Goal: Information Seeking & Learning: Learn about a topic

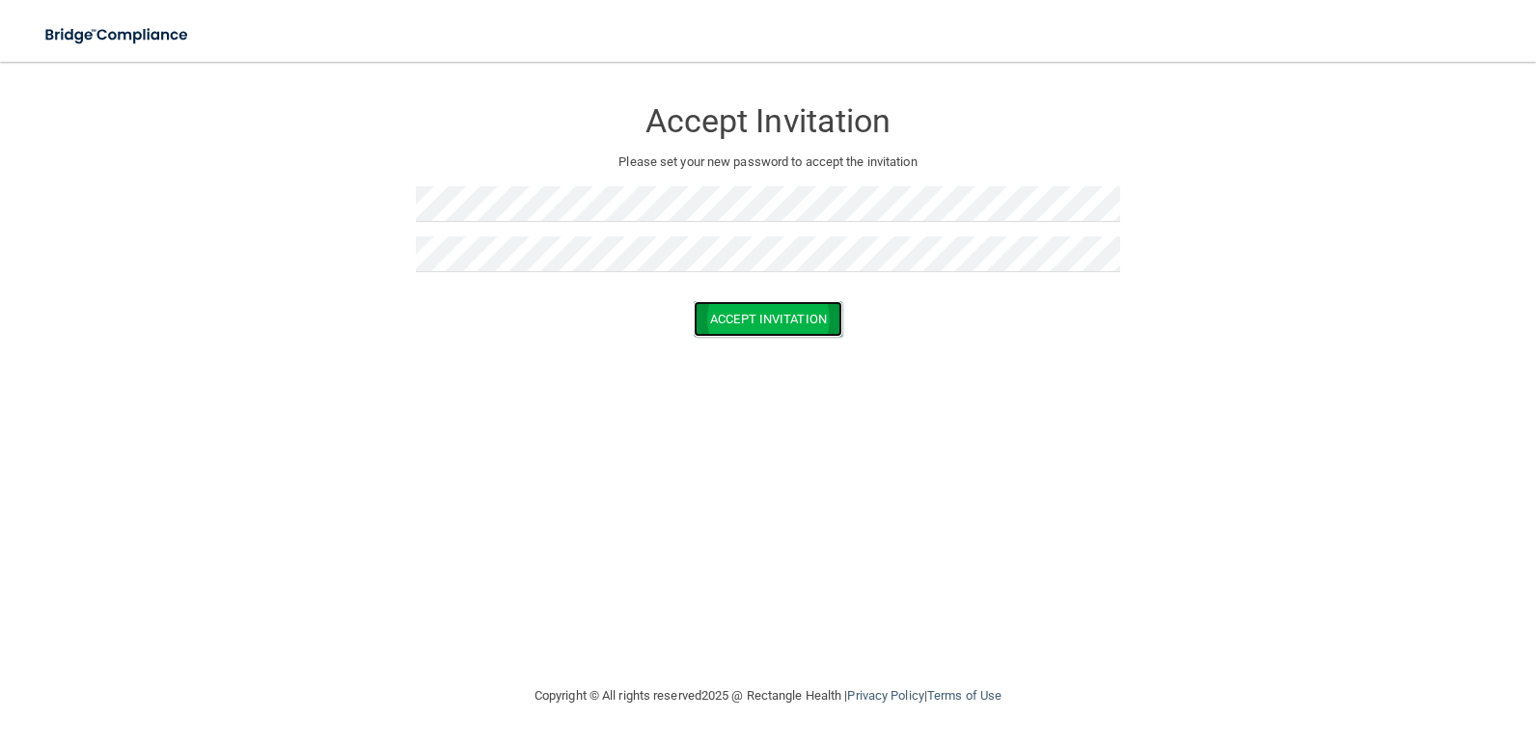
click at [710, 316] on button "Accept Invitation" at bounding box center [768, 319] width 149 height 36
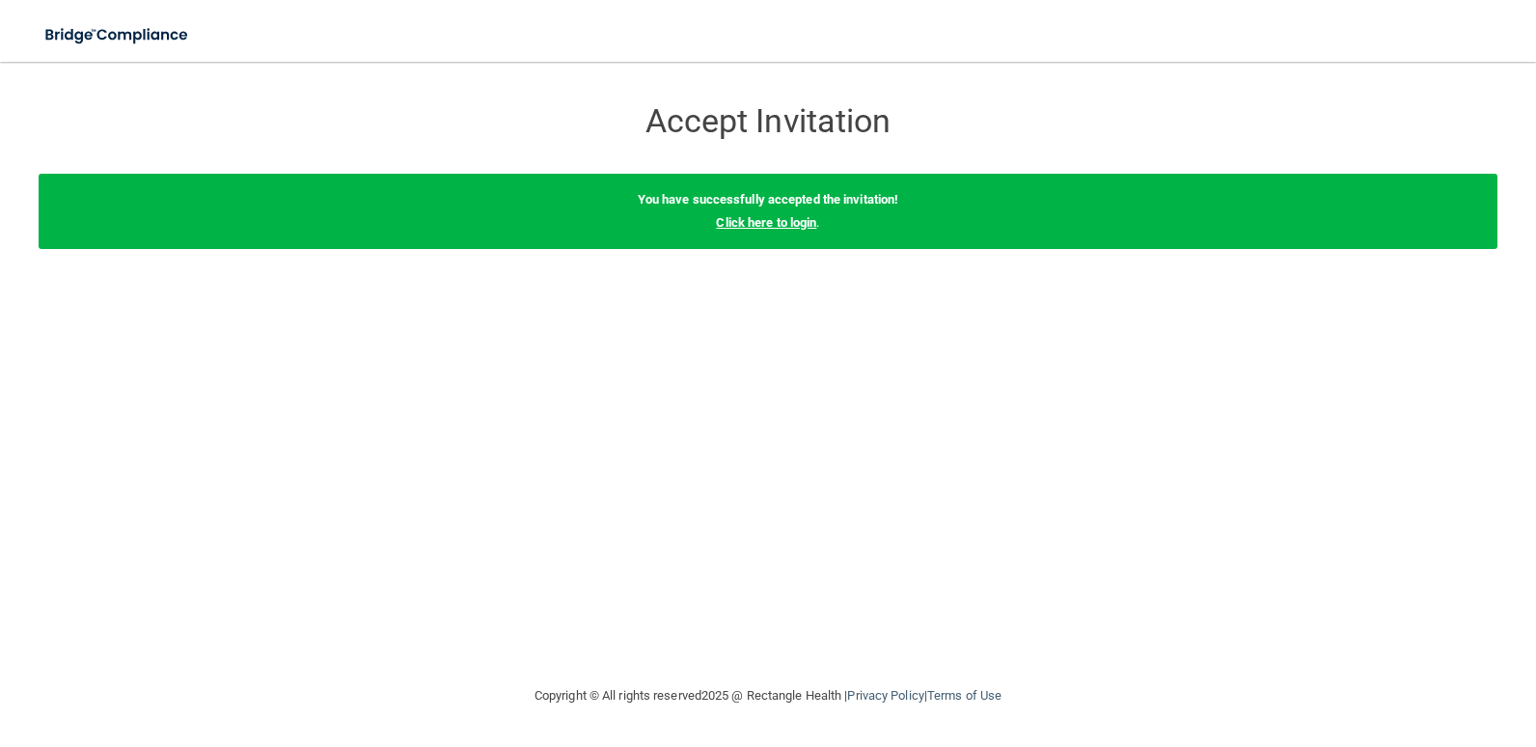
click at [765, 217] on link "Click here to login" at bounding box center [766, 222] width 100 height 14
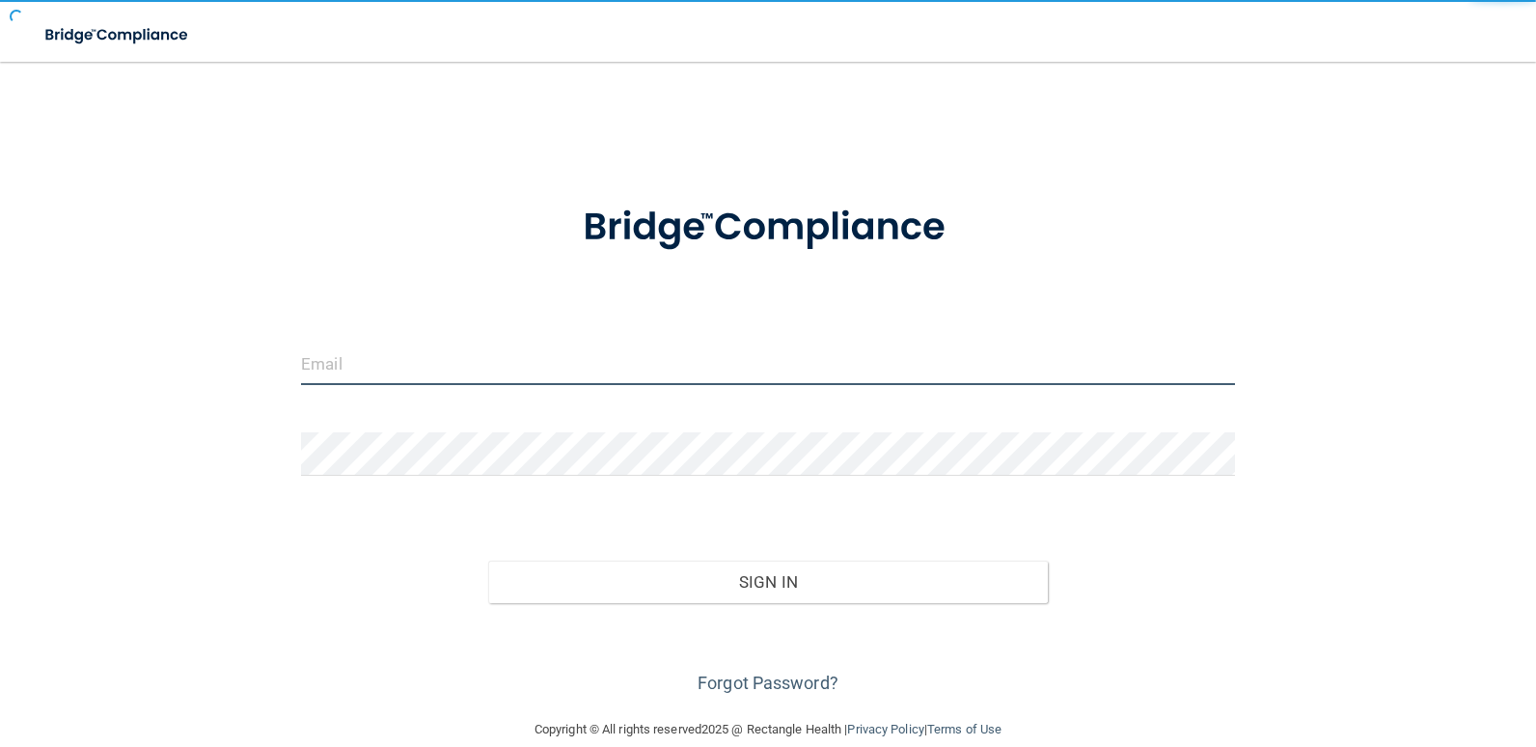
type input "[EMAIL_ADDRESS][DOMAIN_NAME]"
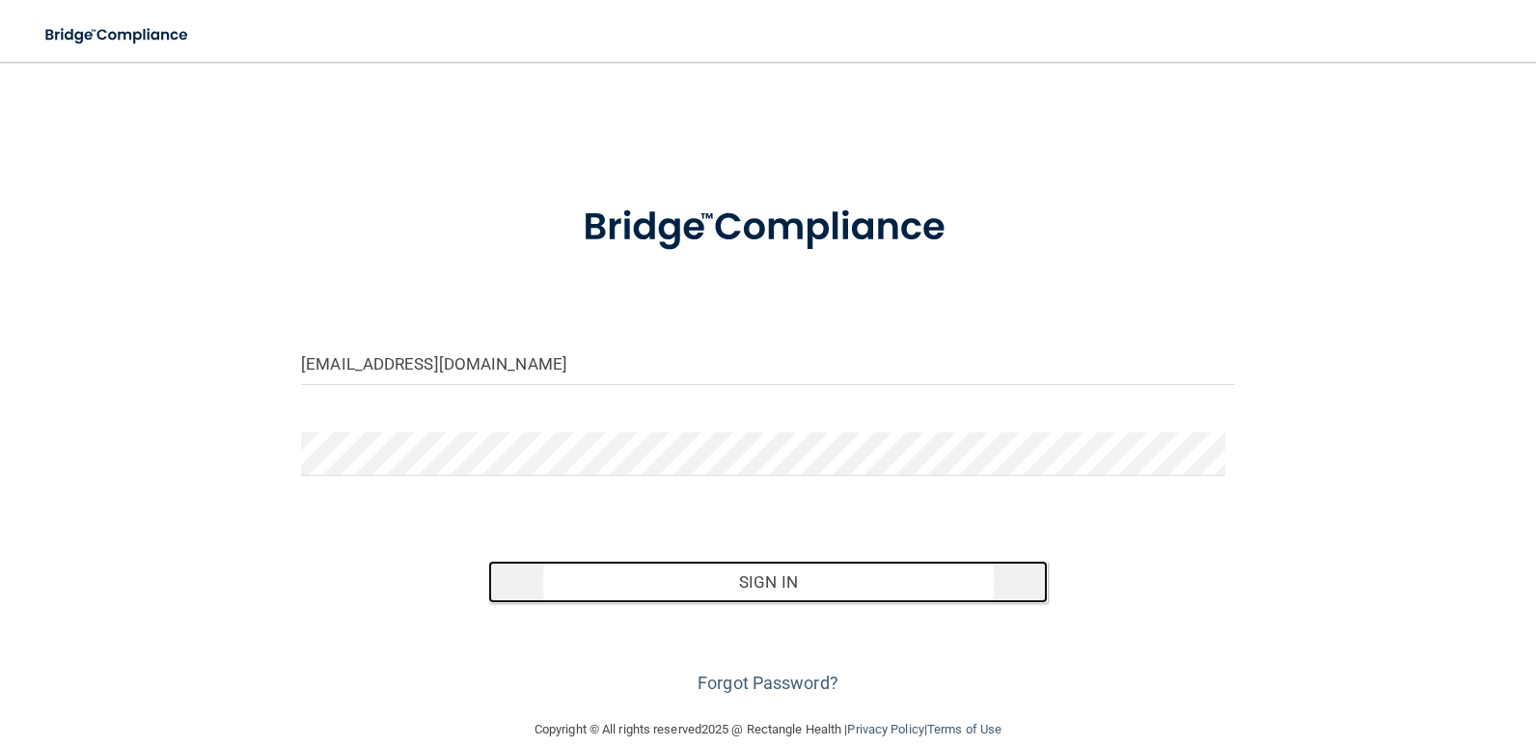
click at [737, 575] on button "Sign In" at bounding box center [768, 582] width 561 height 42
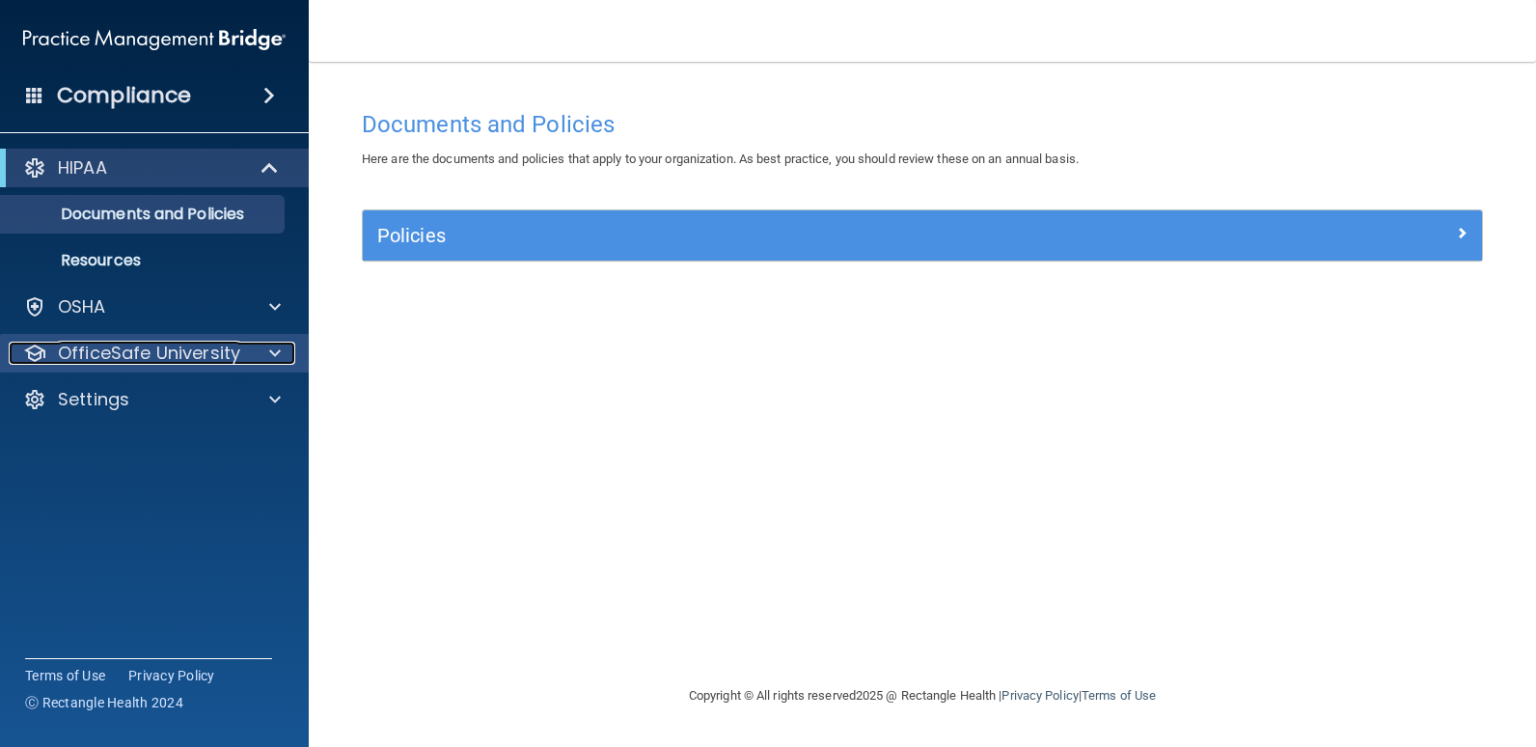
click at [231, 346] on p "OfficeSafe University" at bounding box center [149, 353] width 182 height 23
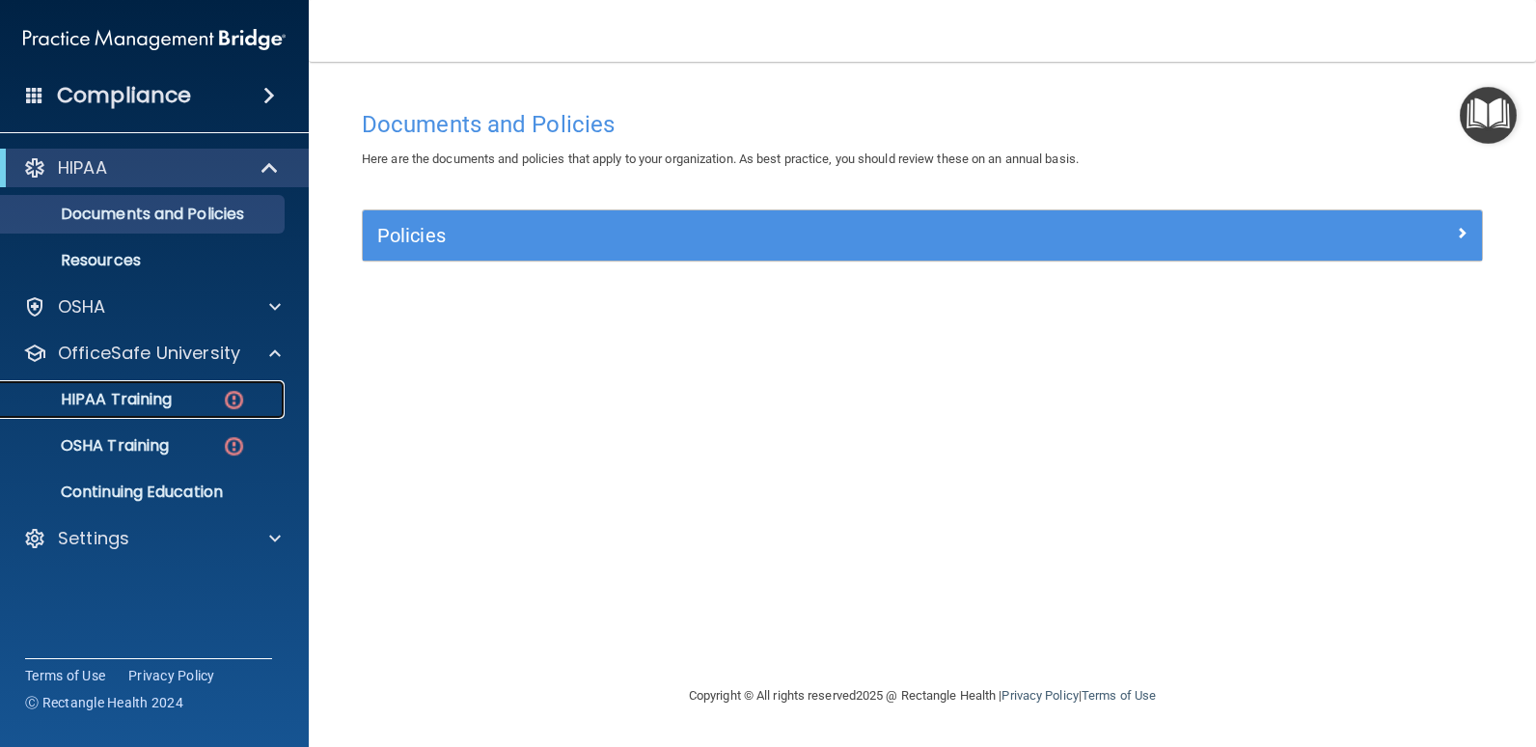
click at [221, 398] on div "HIPAA Training" at bounding box center [144, 399] width 263 height 19
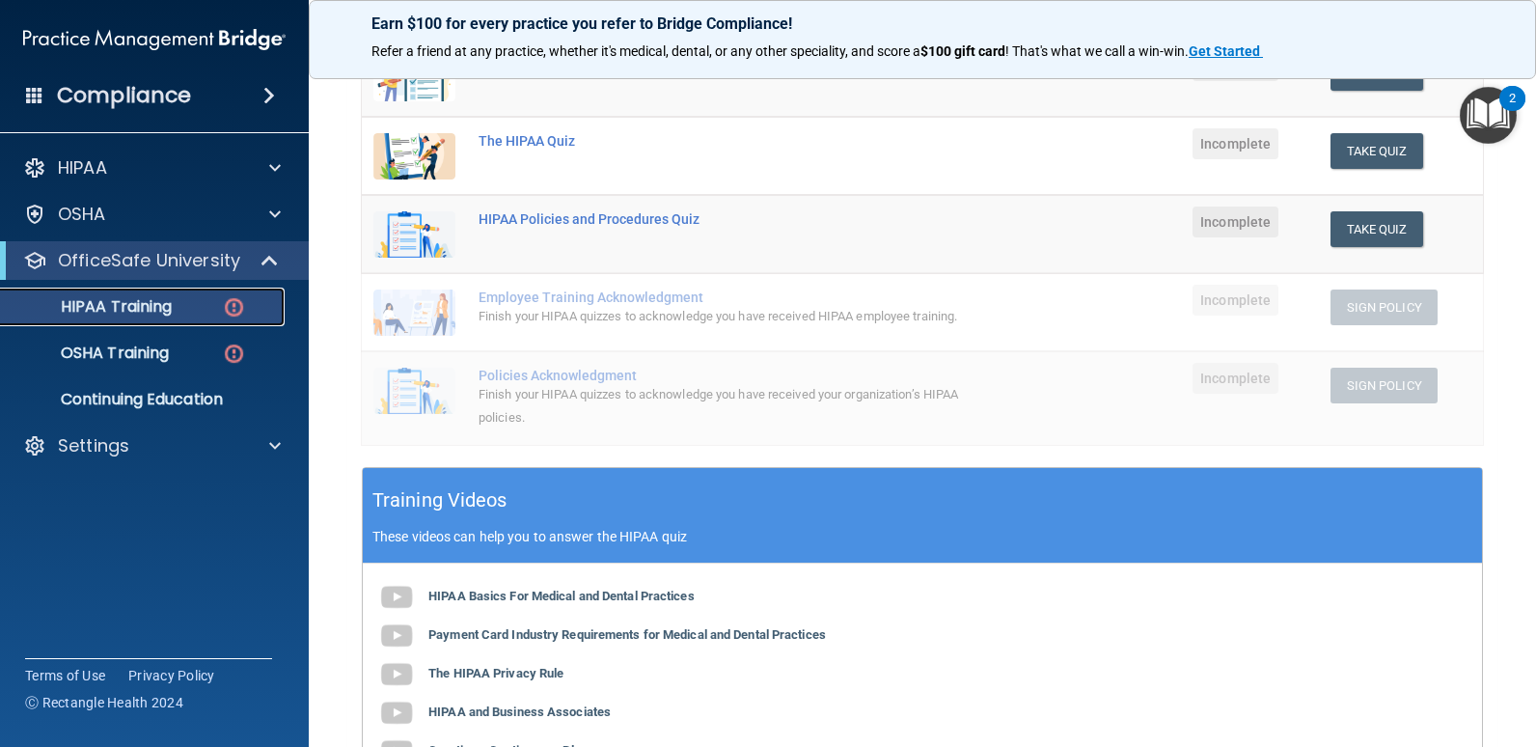
scroll to position [193, 0]
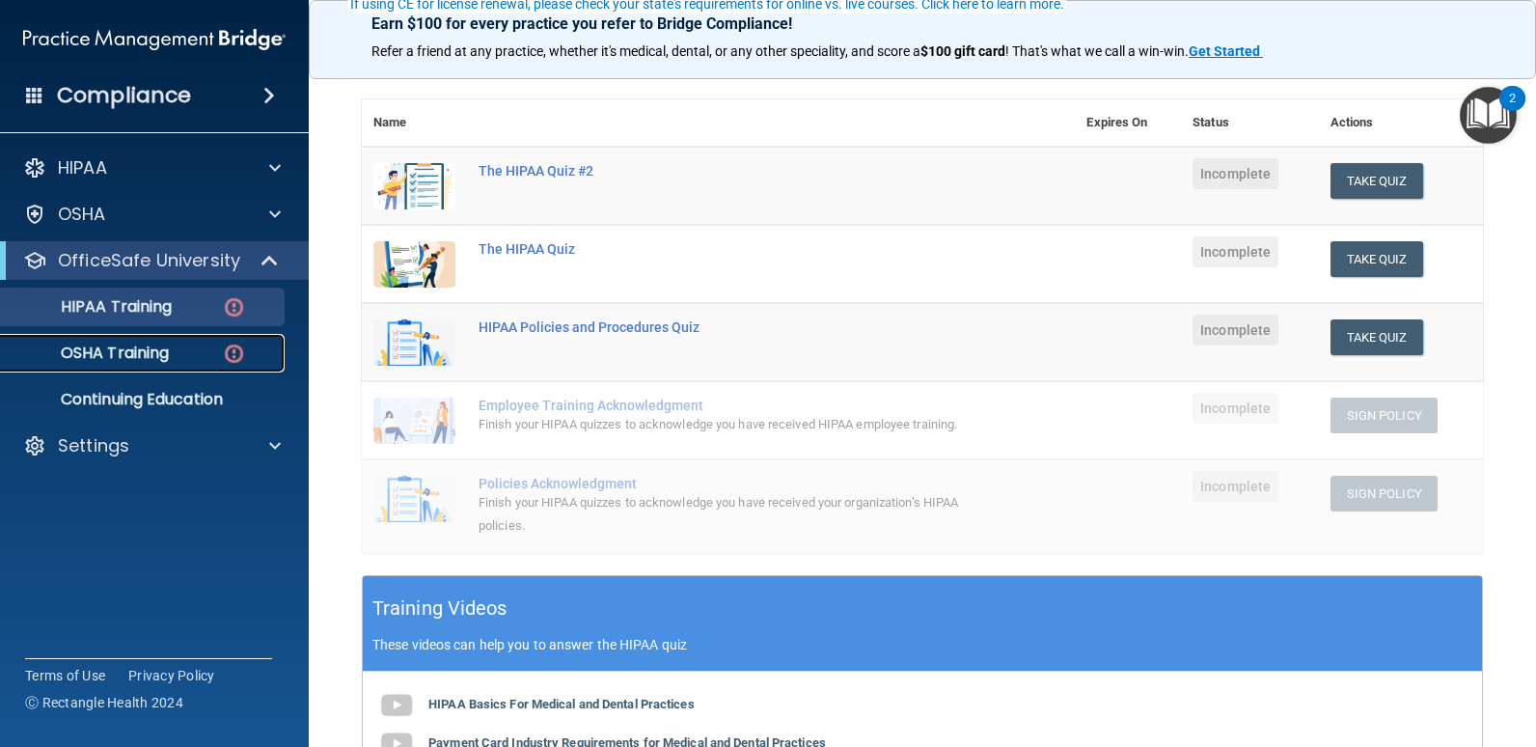
click at [172, 344] on div "OSHA Training" at bounding box center [144, 352] width 263 height 19
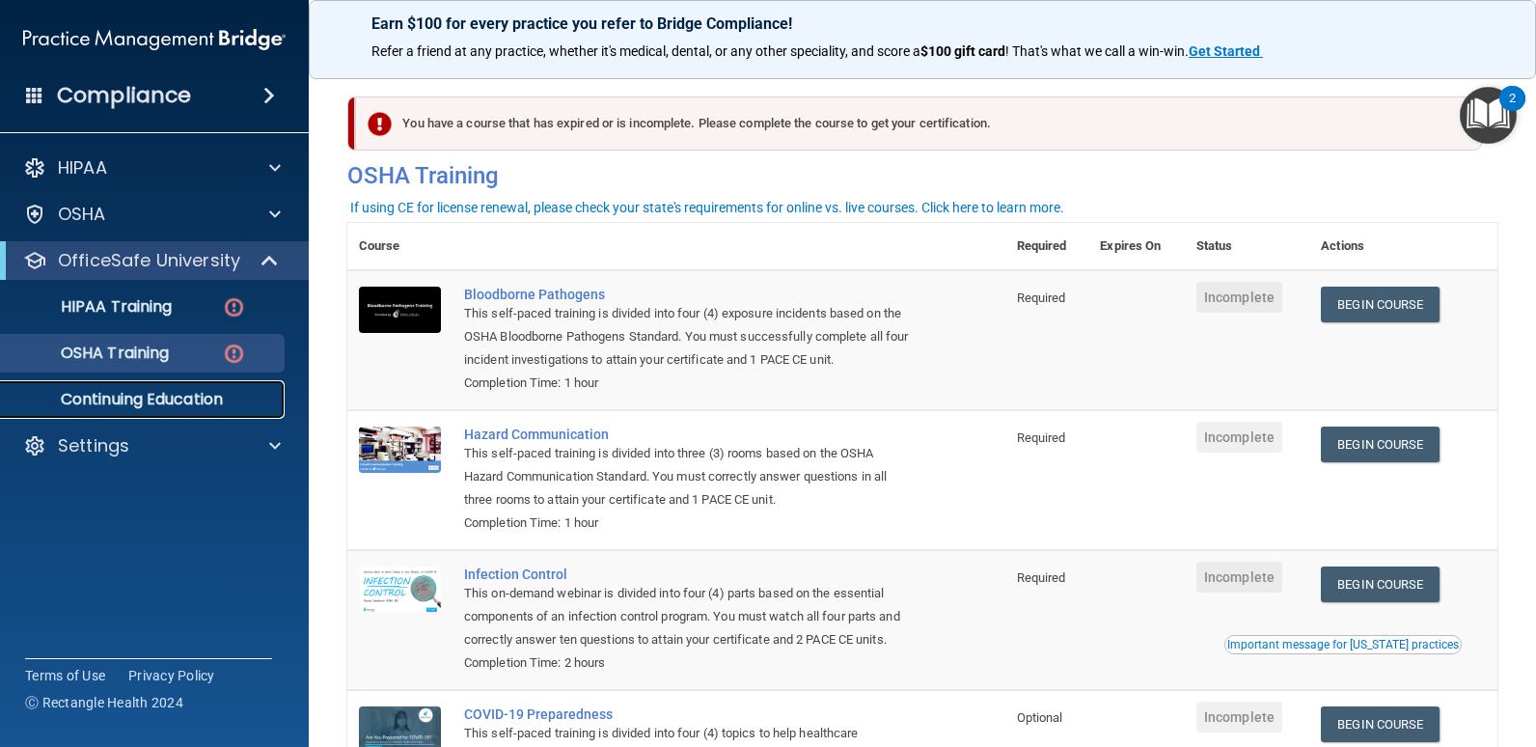
click at [214, 391] on p "Continuing Education" at bounding box center [144, 399] width 263 height 19
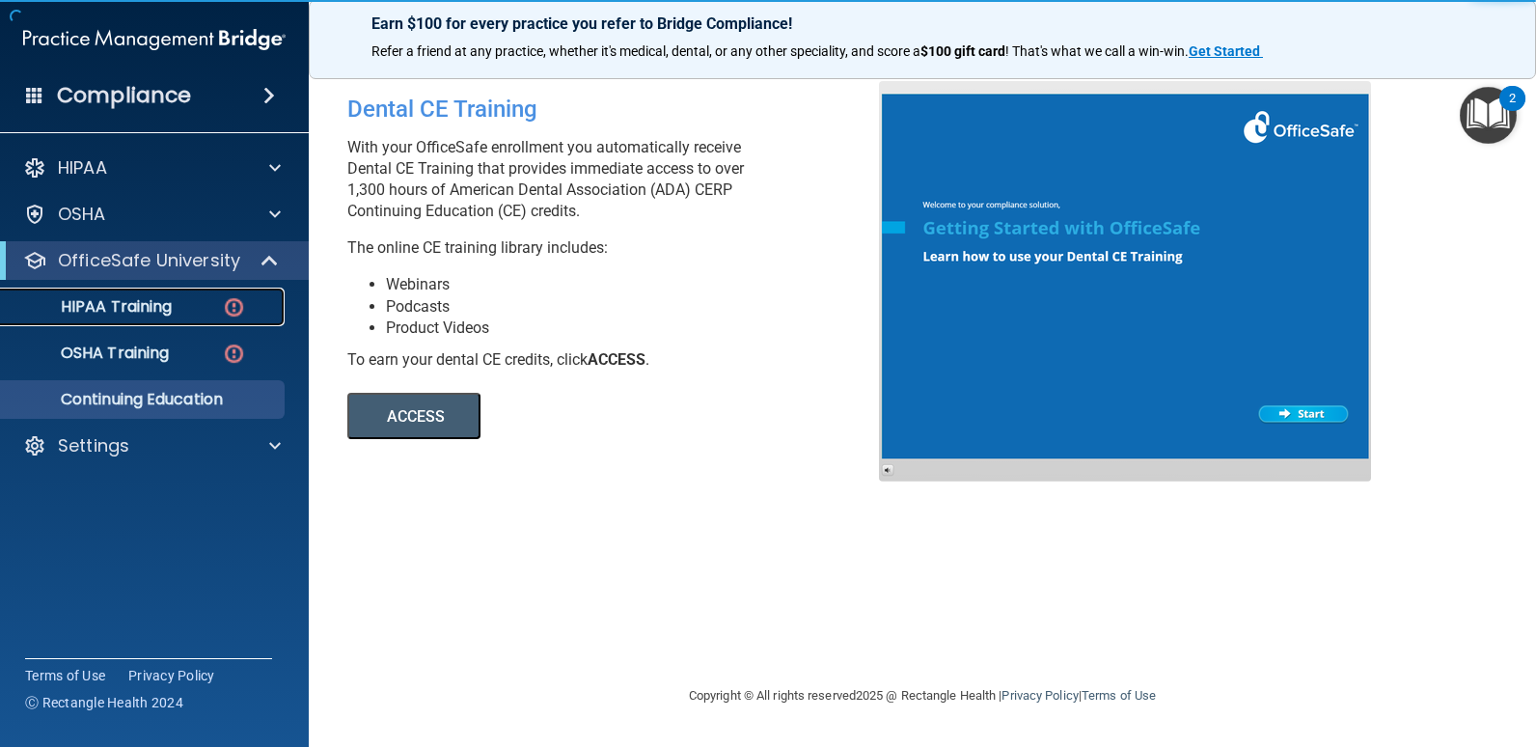
click at [171, 309] on p "HIPAA Training" at bounding box center [92, 306] width 159 height 19
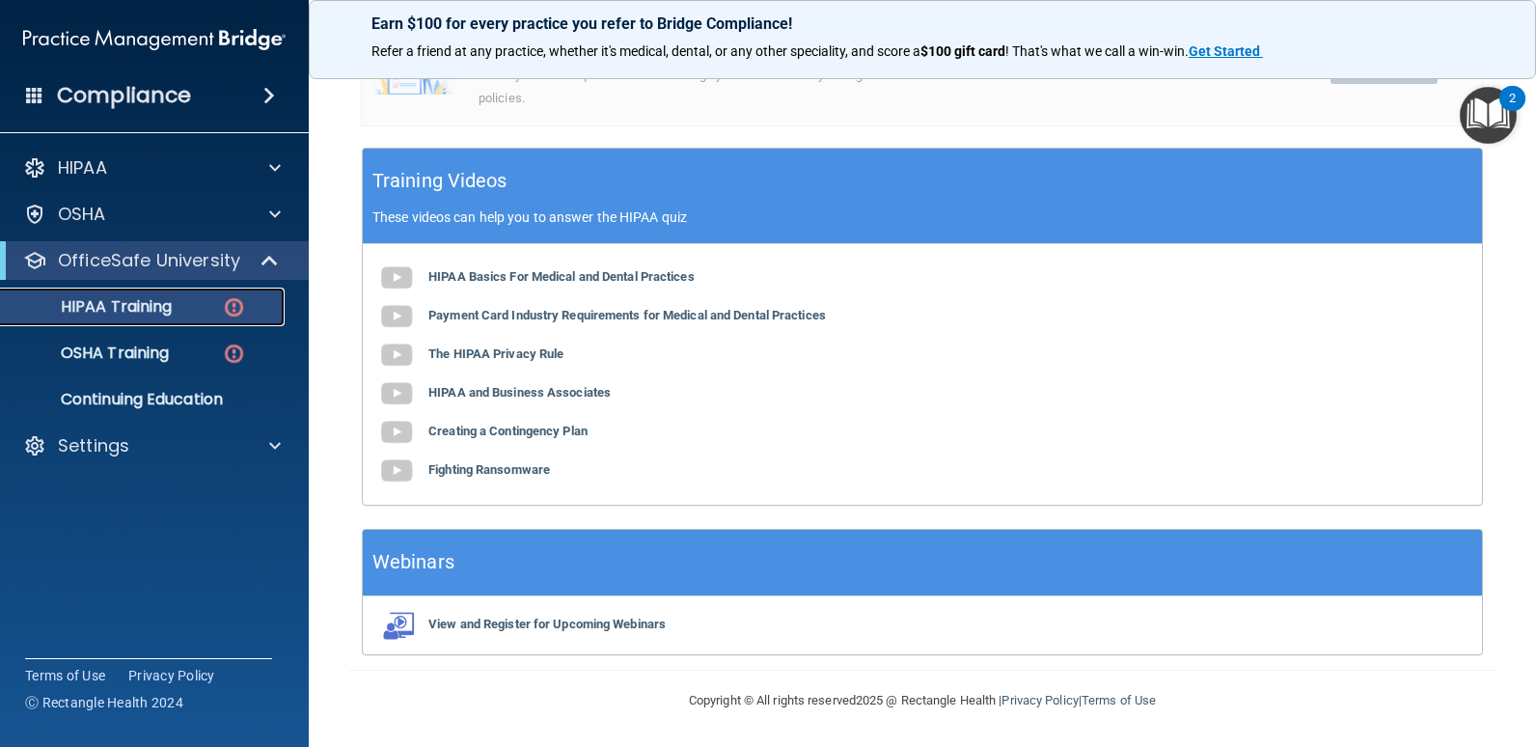
scroll to position [42, 0]
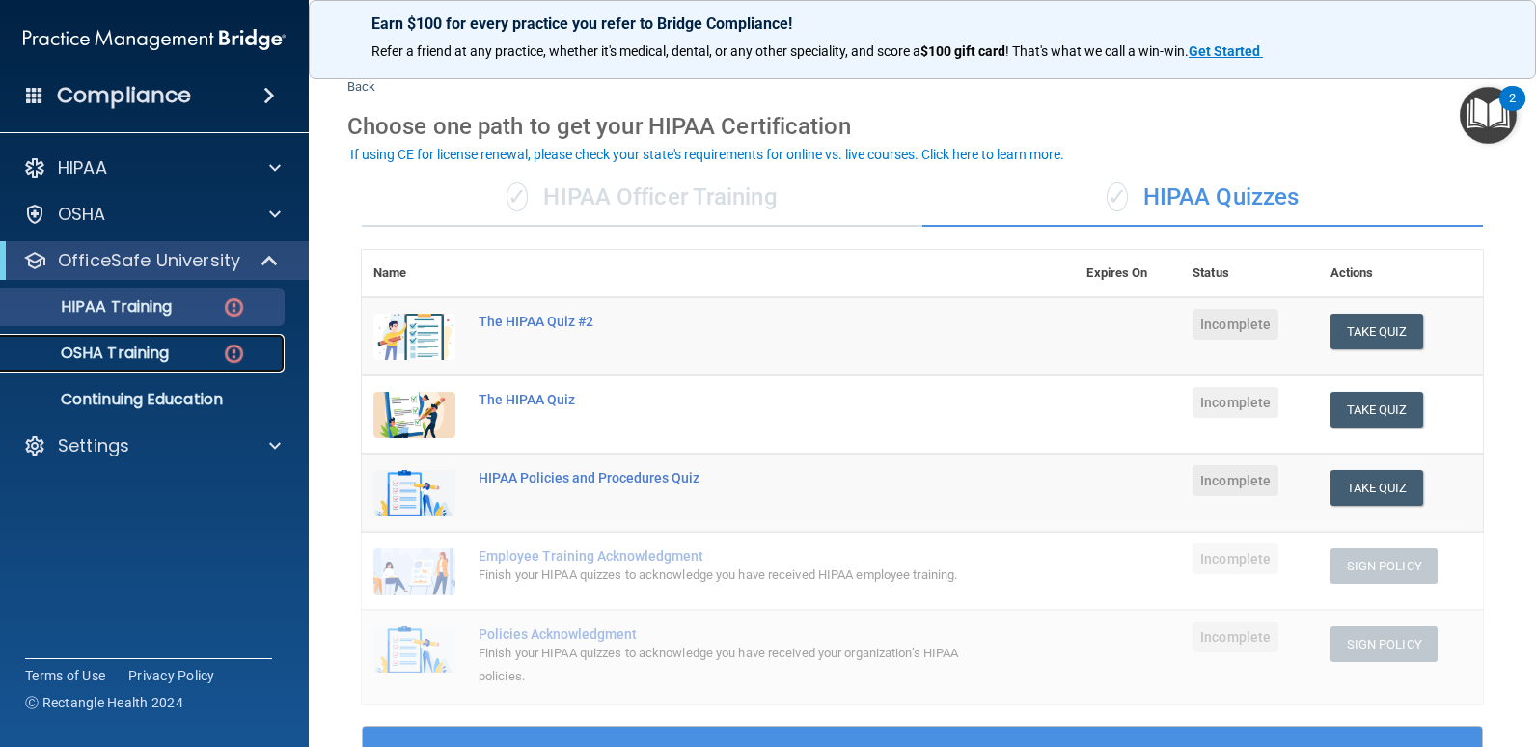
click at [186, 343] on link "OSHA Training" at bounding box center [133, 353] width 304 height 39
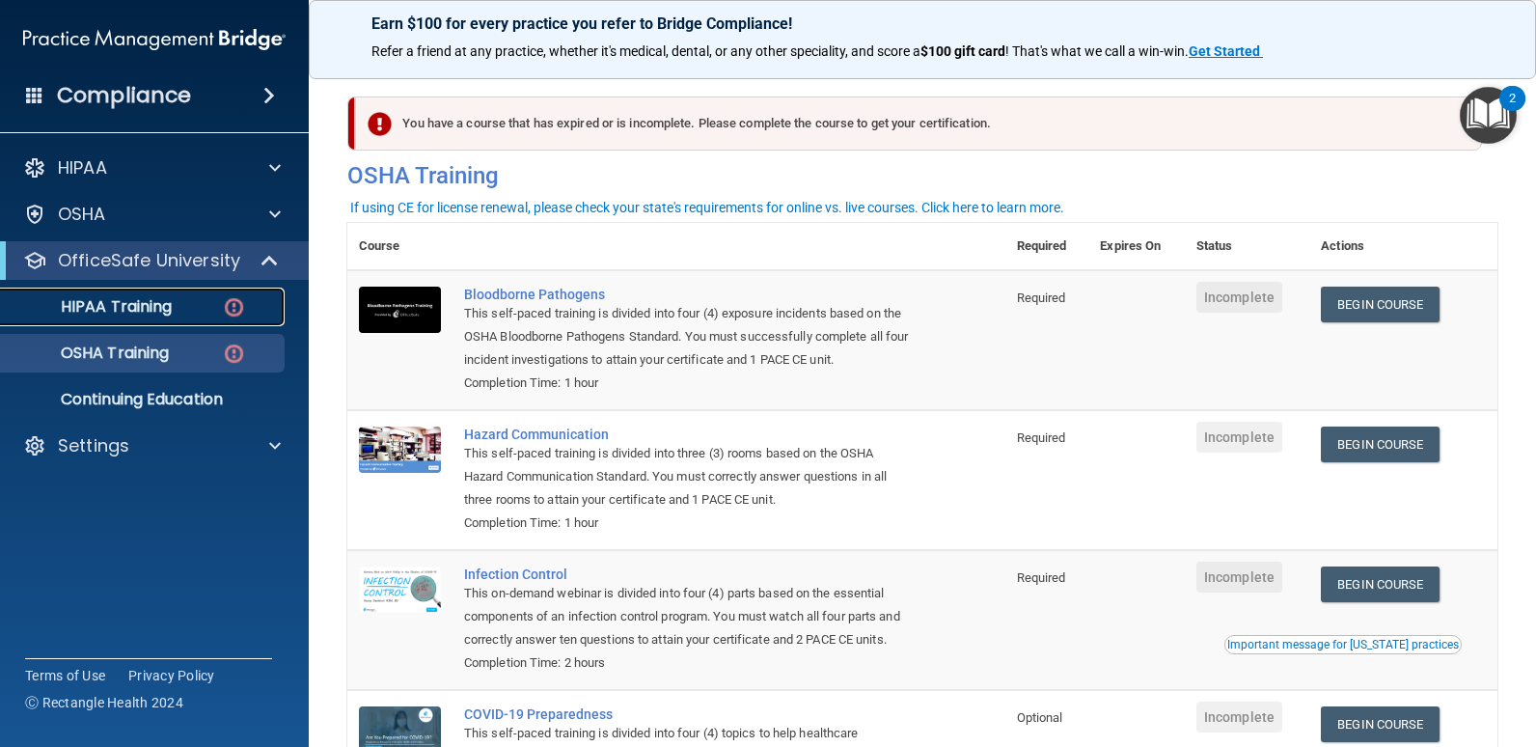
click at [177, 299] on div "HIPAA Training" at bounding box center [144, 306] width 263 height 19
